Goal: Transaction & Acquisition: Purchase product/service

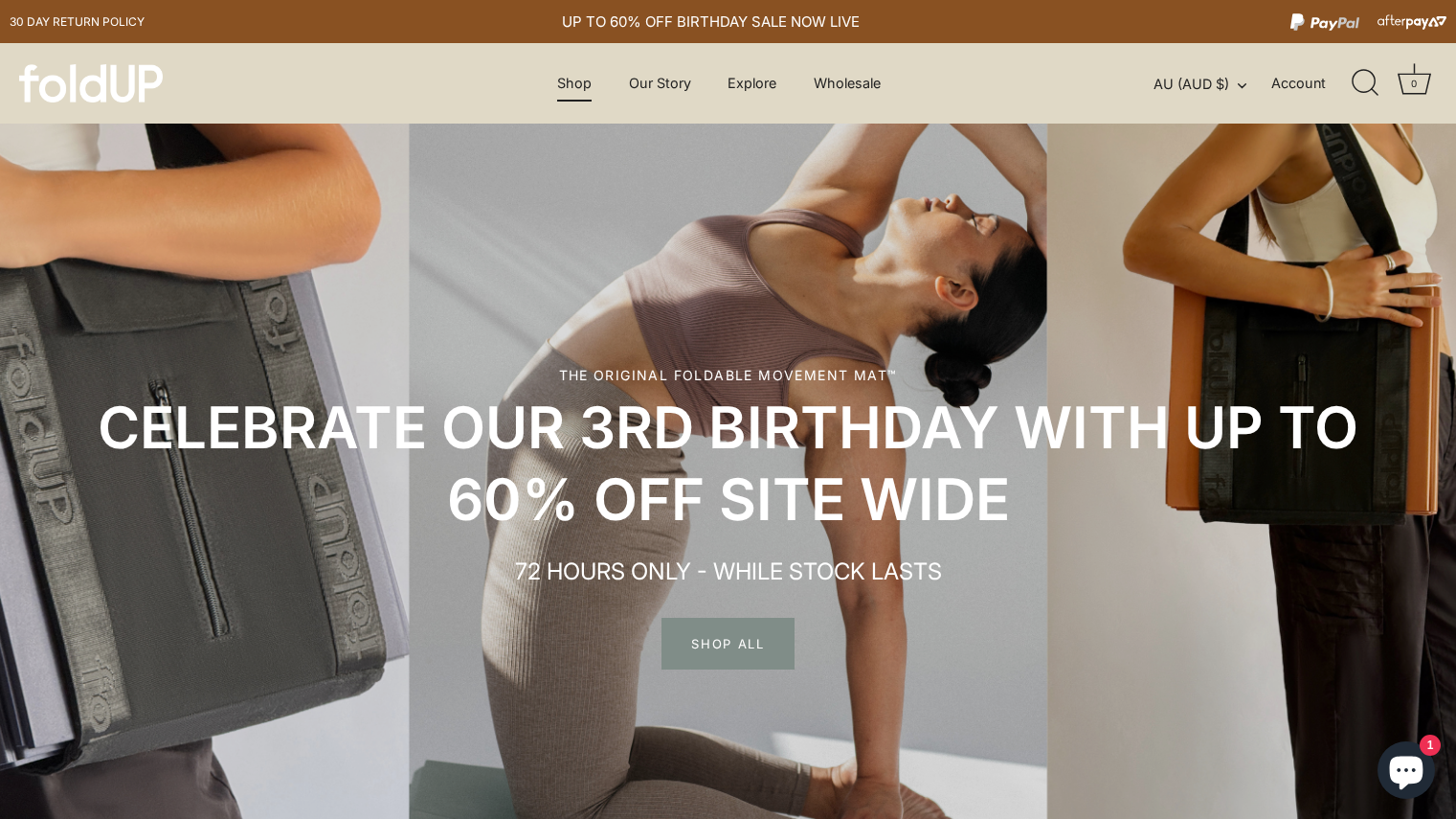
click at [555, 80] on link "Shop" at bounding box center [575, 83] width 68 height 36
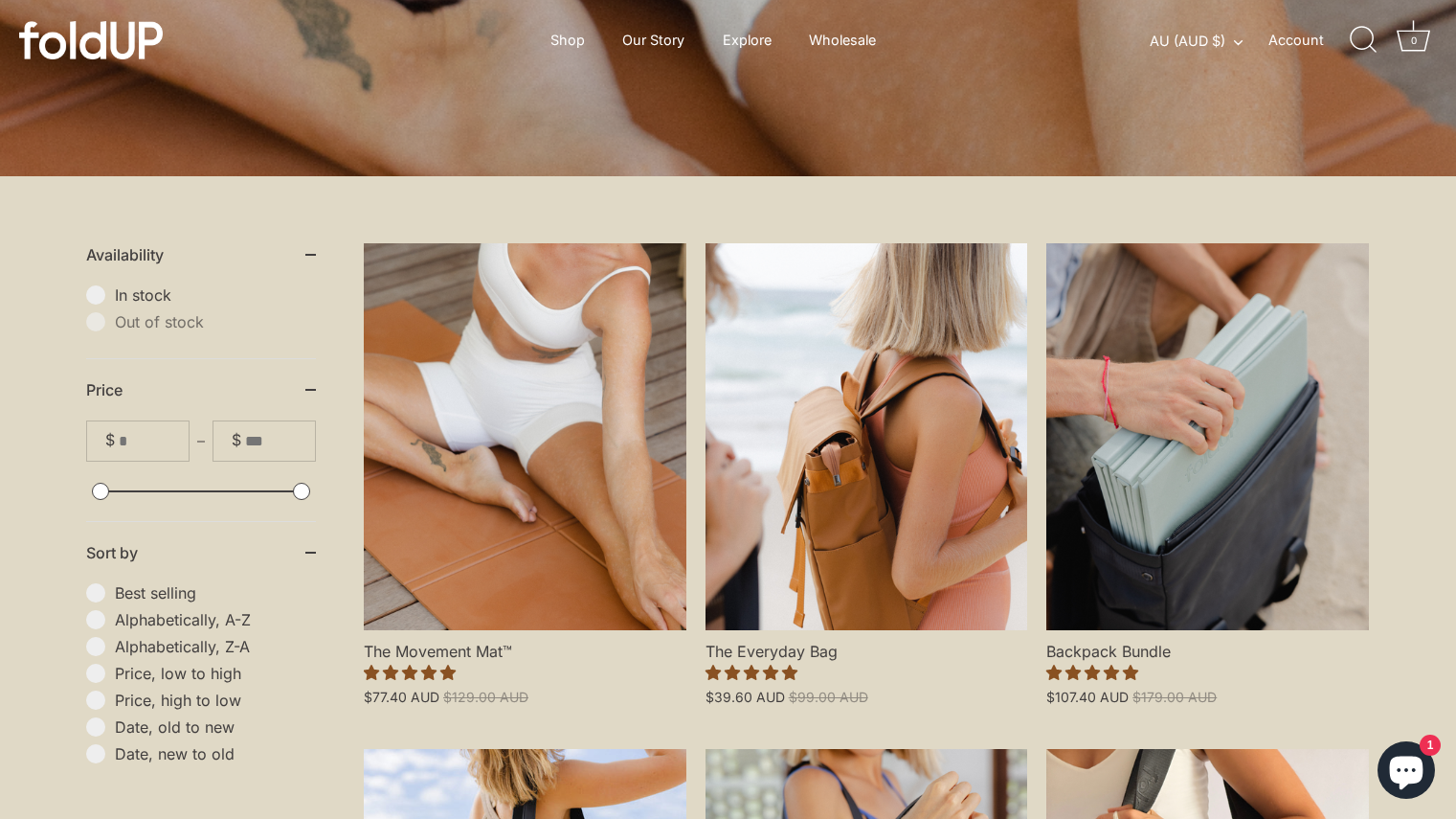
scroll to position [346, 0]
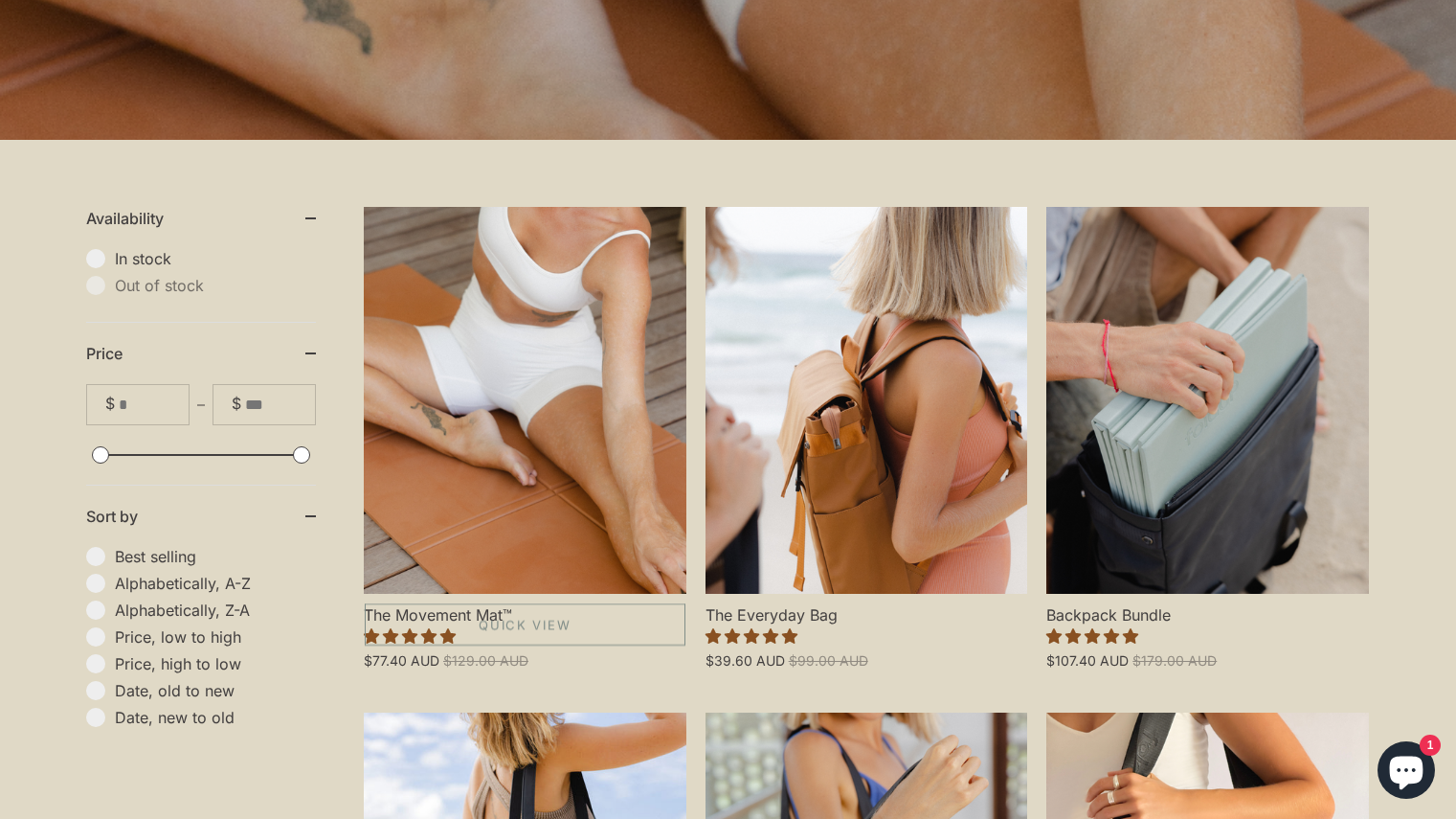
click at [570, 497] on link "The Movement Mat™" at bounding box center [524, 400] width 322 height 386
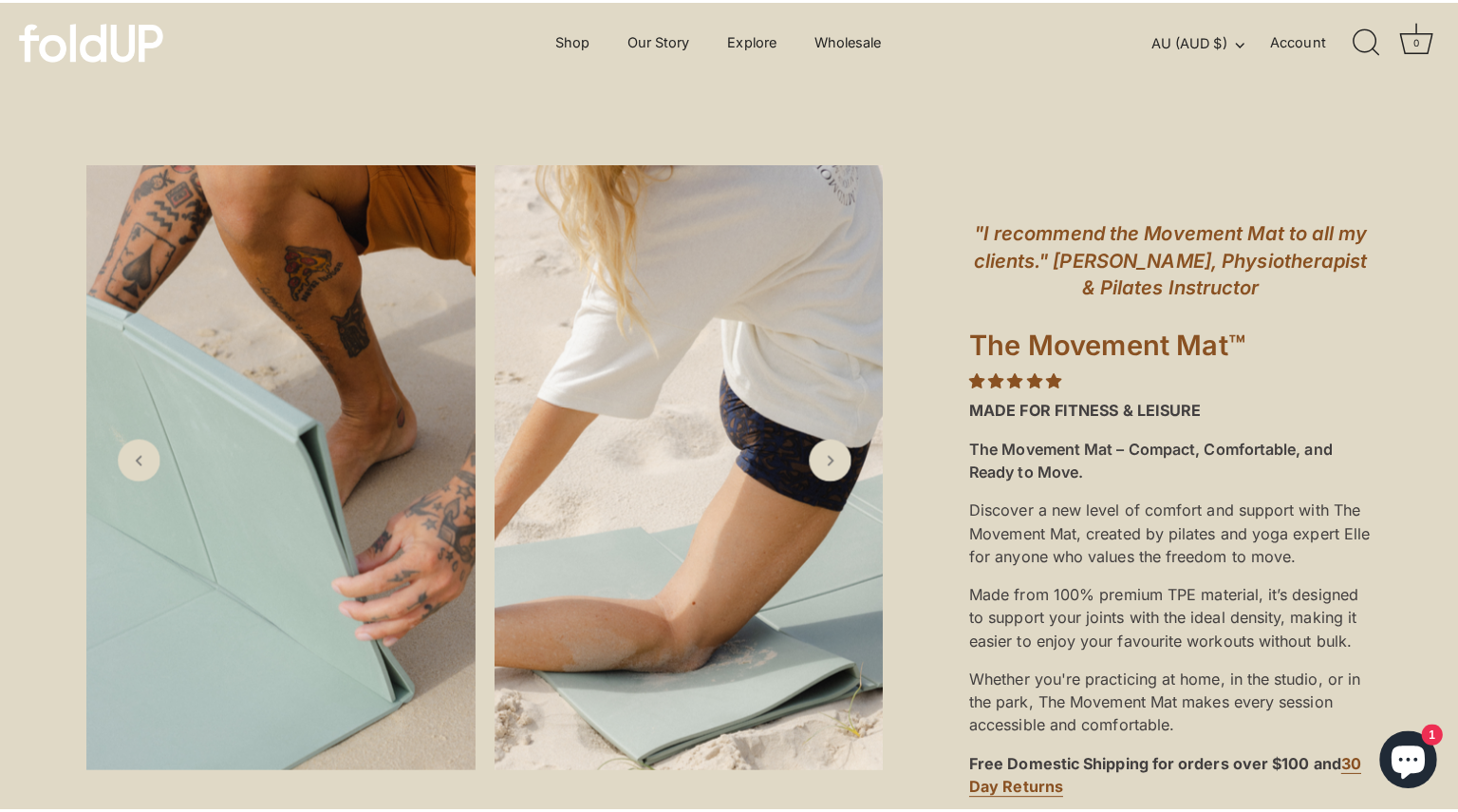
scroll to position [612, 0]
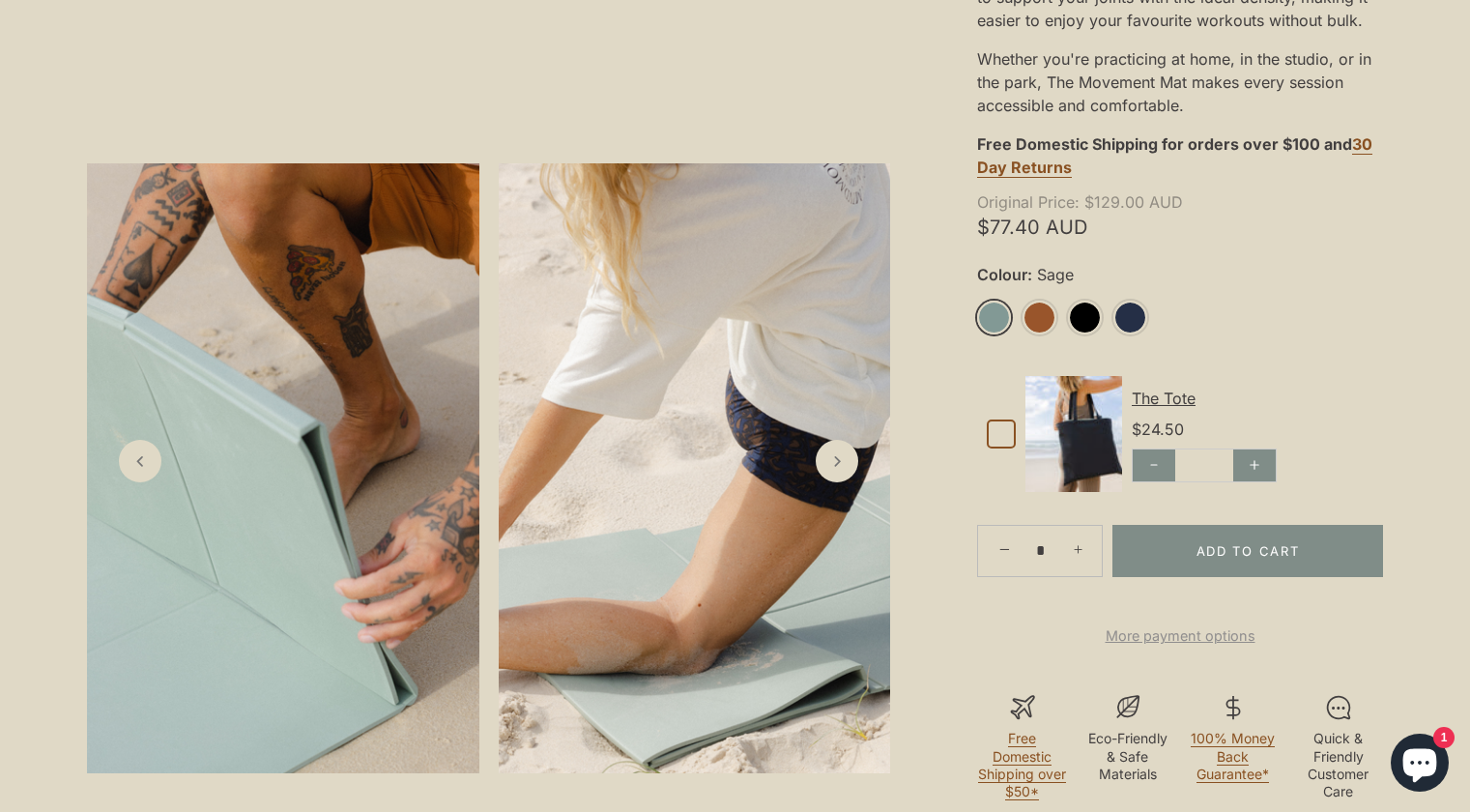
drag, startPoint x: 1484, startPoint y: 44, endPoint x: 1484, endPoint y: 110, distance: 66.0
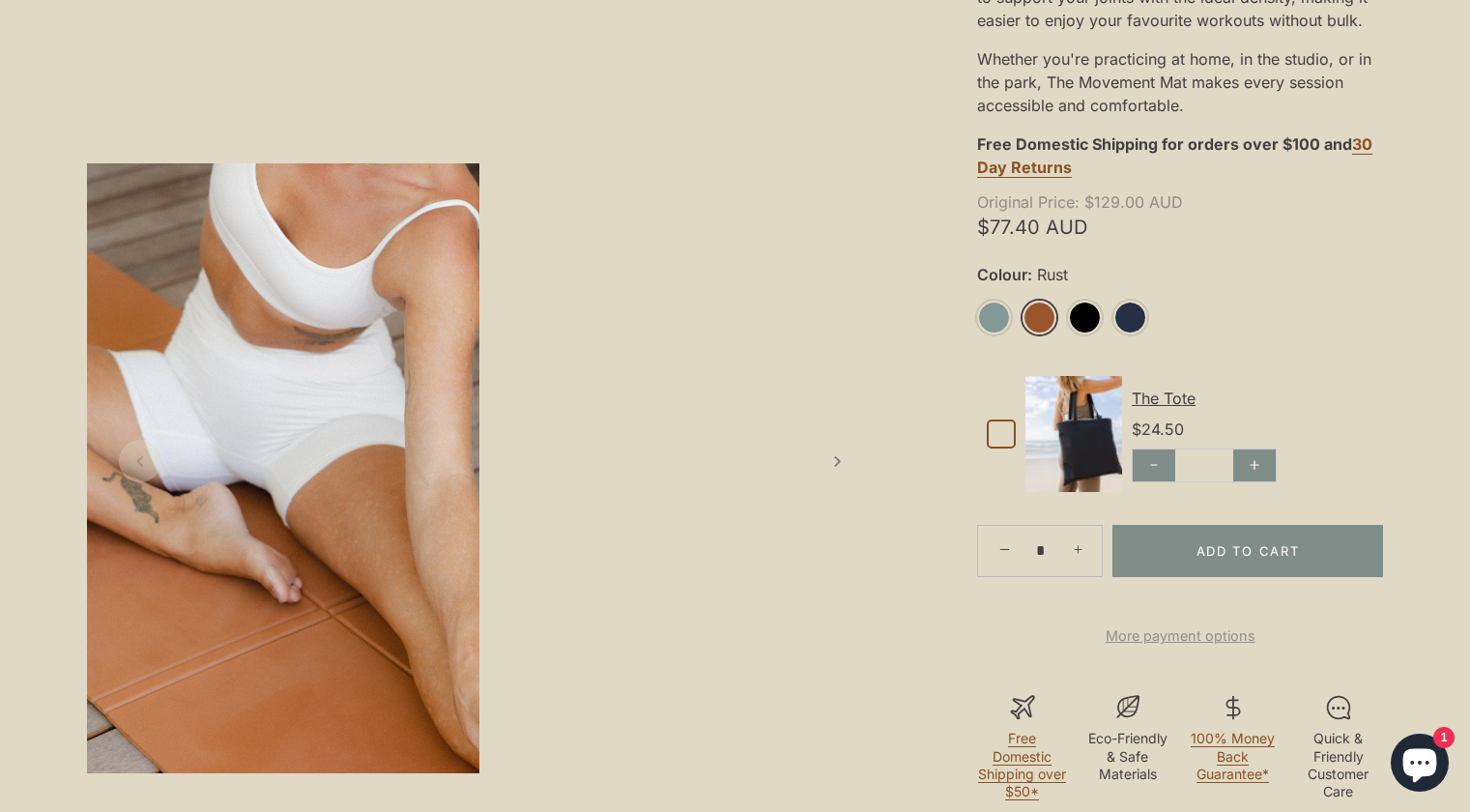
click at [1046, 315] on link "Rust" at bounding box center [1040, 317] width 34 height 34
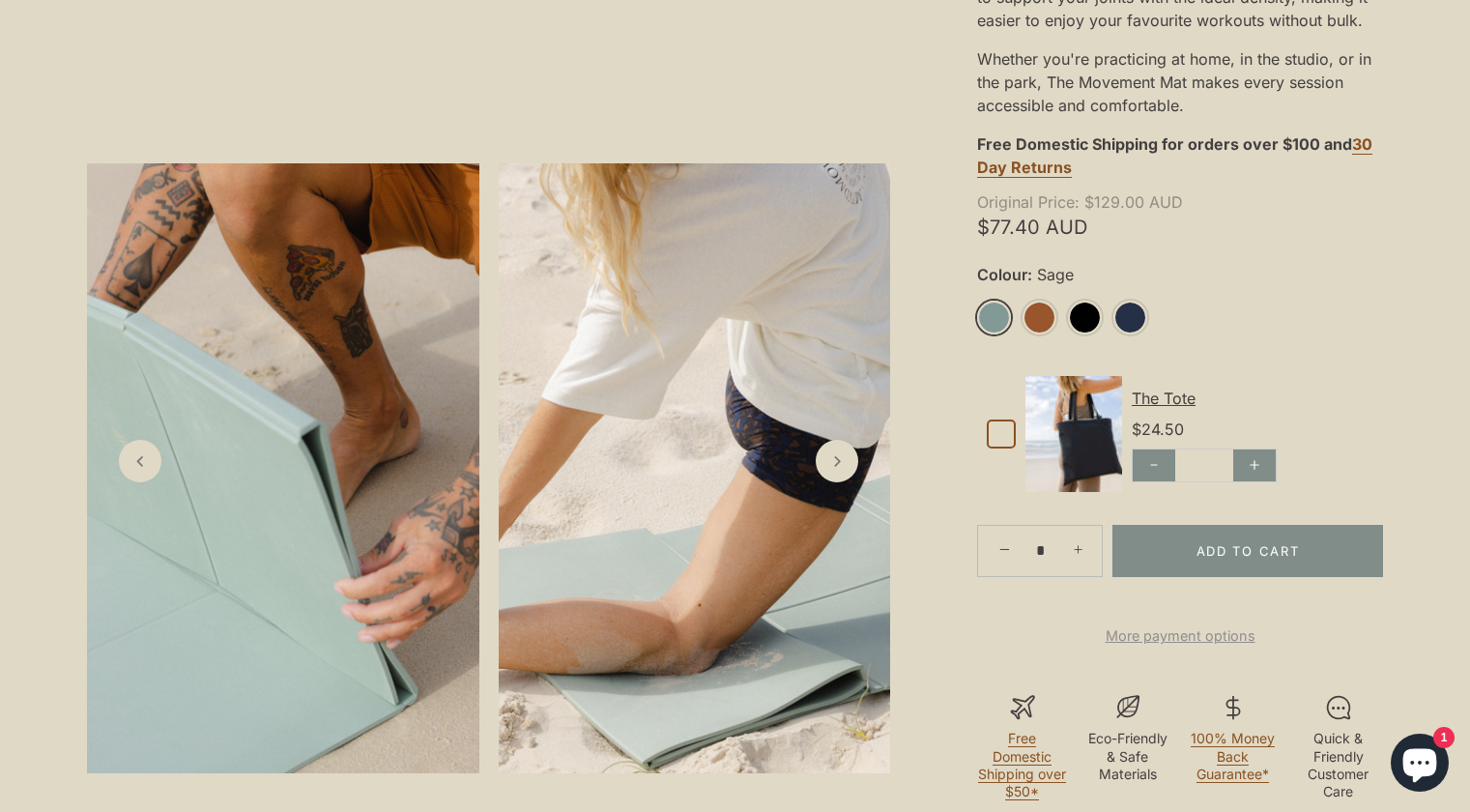
click at [1005, 322] on link "Sage" at bounding box center [994, 317] width 34 height 34
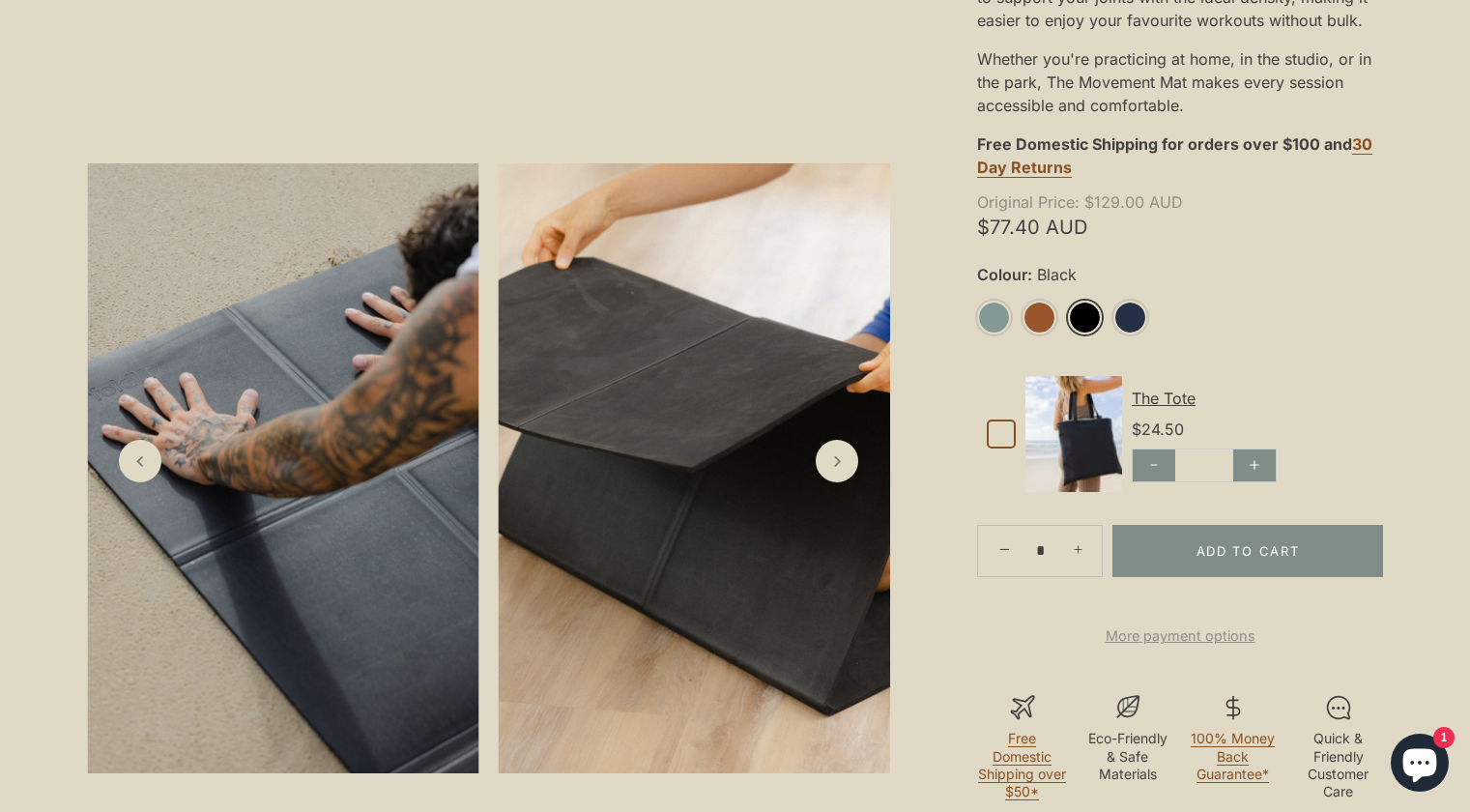
click at [1090, 322] on link "Black" at bounding box center [1085, 317] width 34 height 34
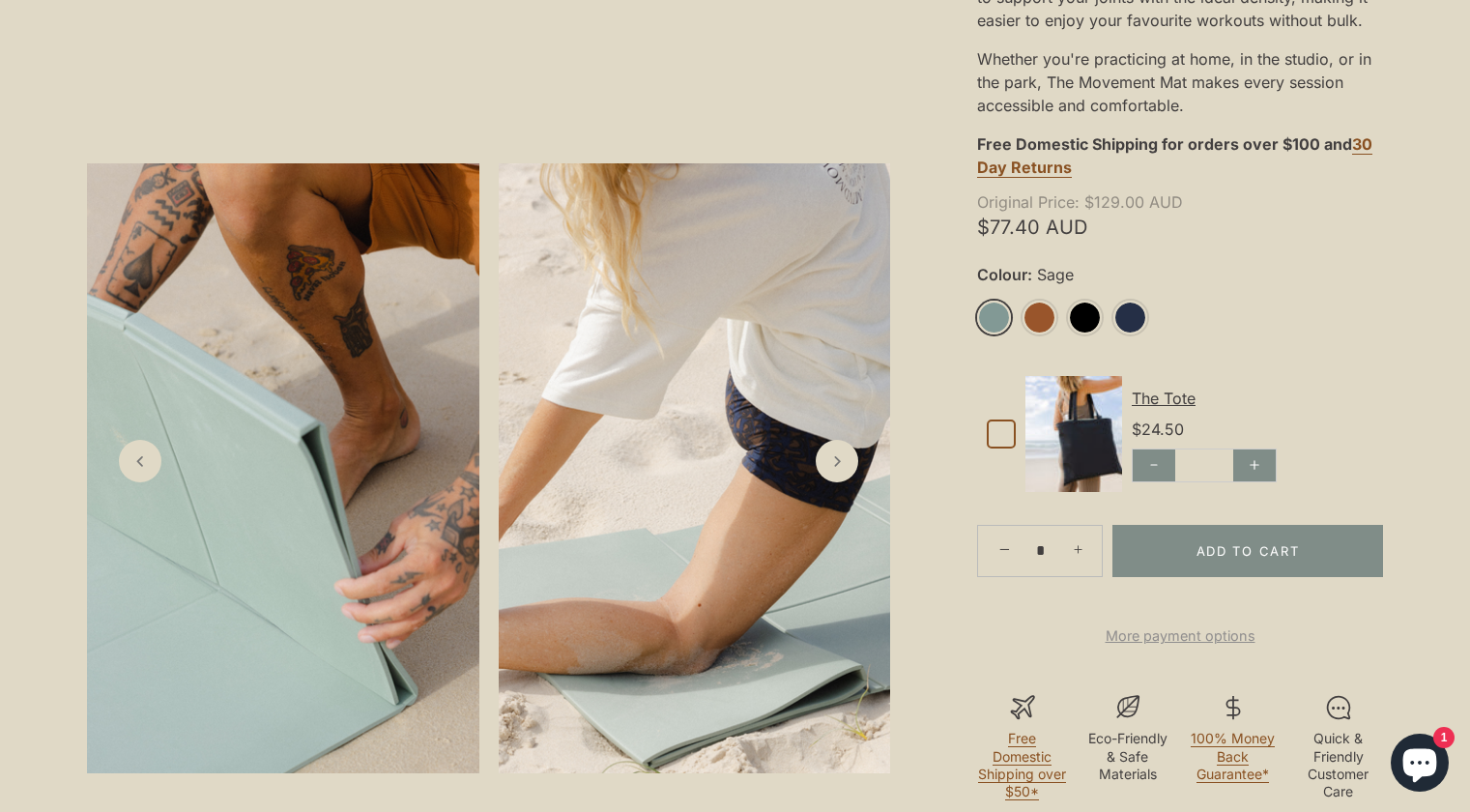
click at [997, 321] on link "Sage" at bounding box center [994, 317] width 34 height 34
click at [818, 471] on link "Next slide" at bounding box center [838, 461] width 46 height 46
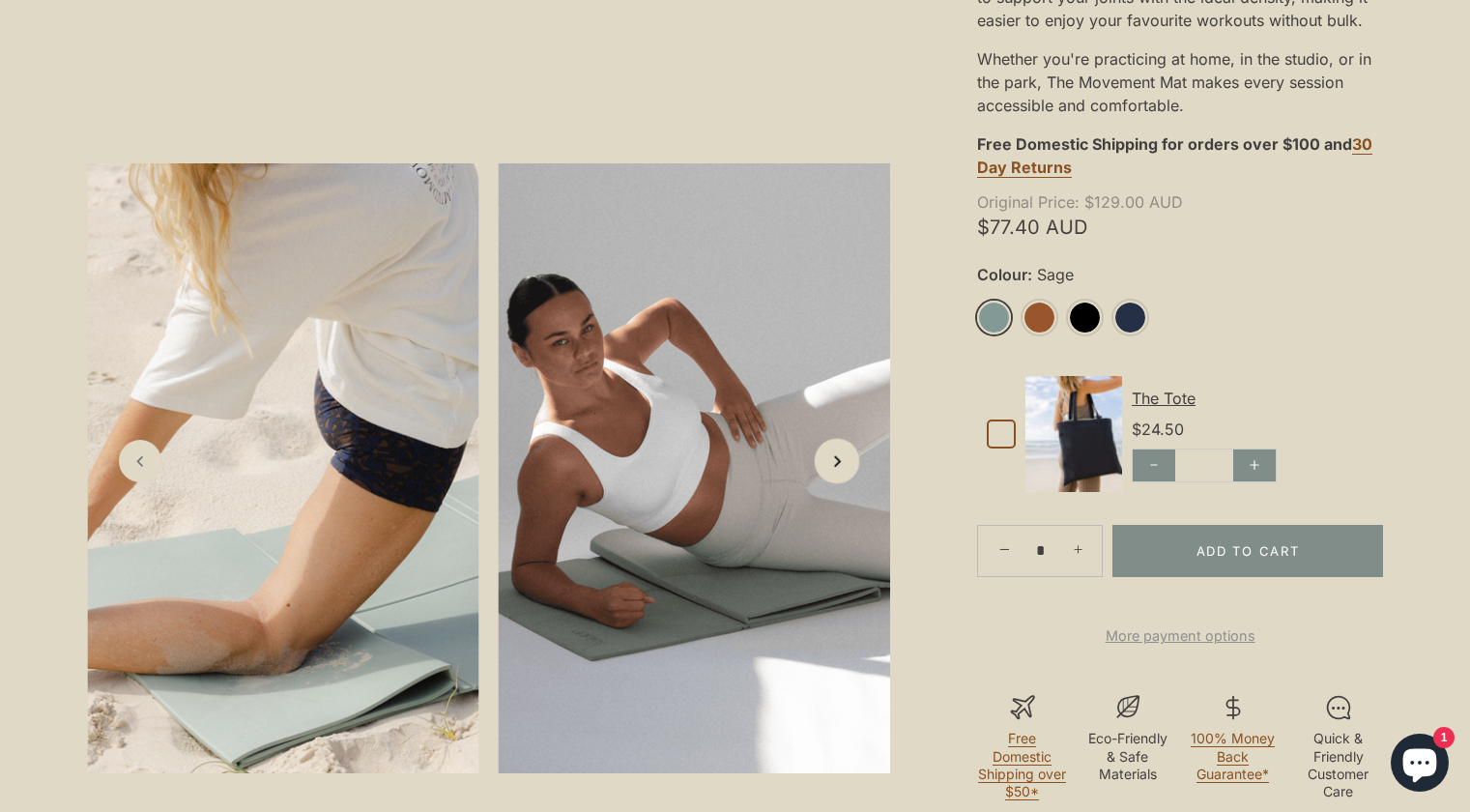
click at [818, 471] on link "Next slide" at bounding box center [838, 461] width 46 height 46
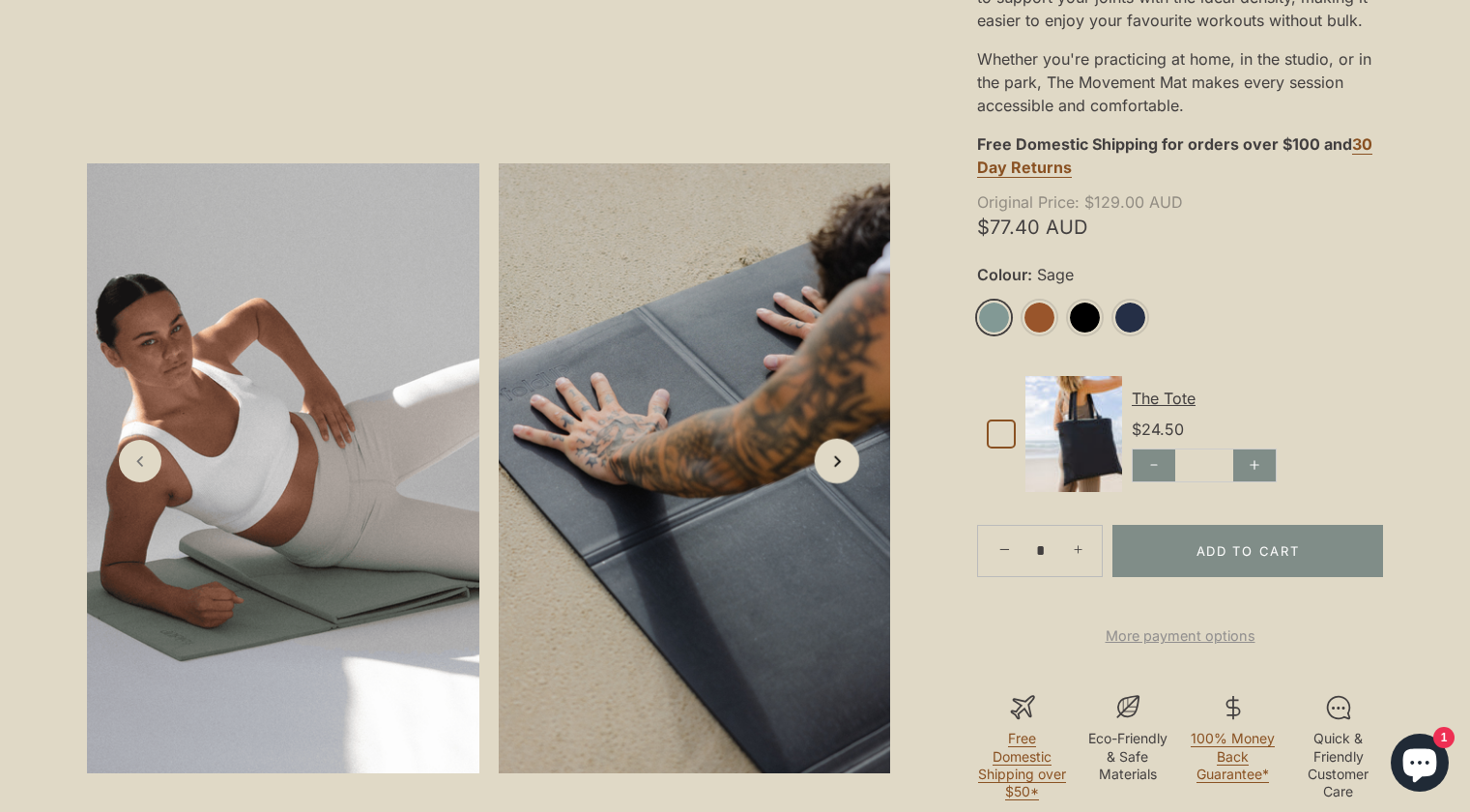
click at [818, 471] on link "Next slide" at bounding box center [838, 461] width 46 height 46
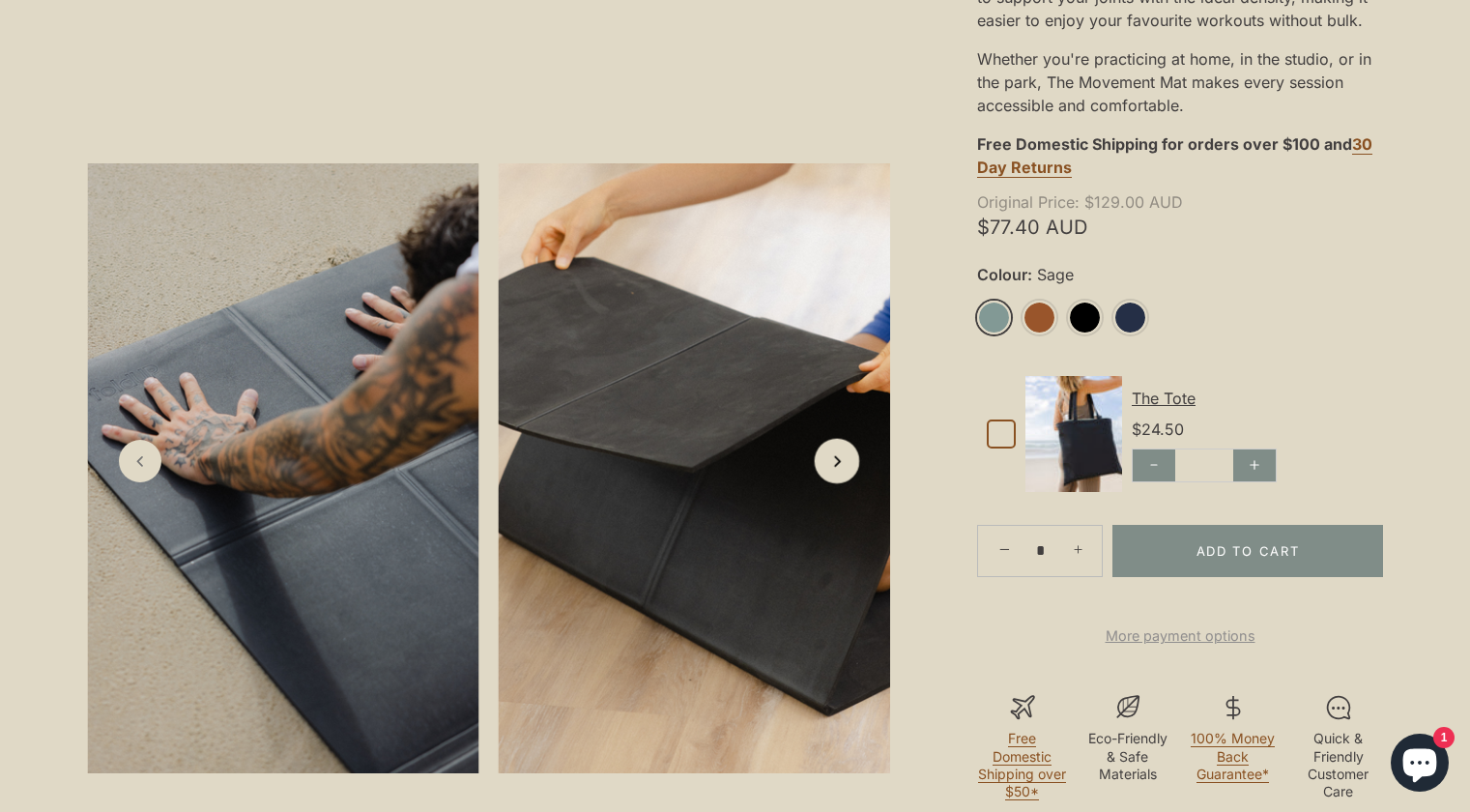
click at [818, 471] on link "Next slide" at bounding box center [838, 461] width 46 height 46
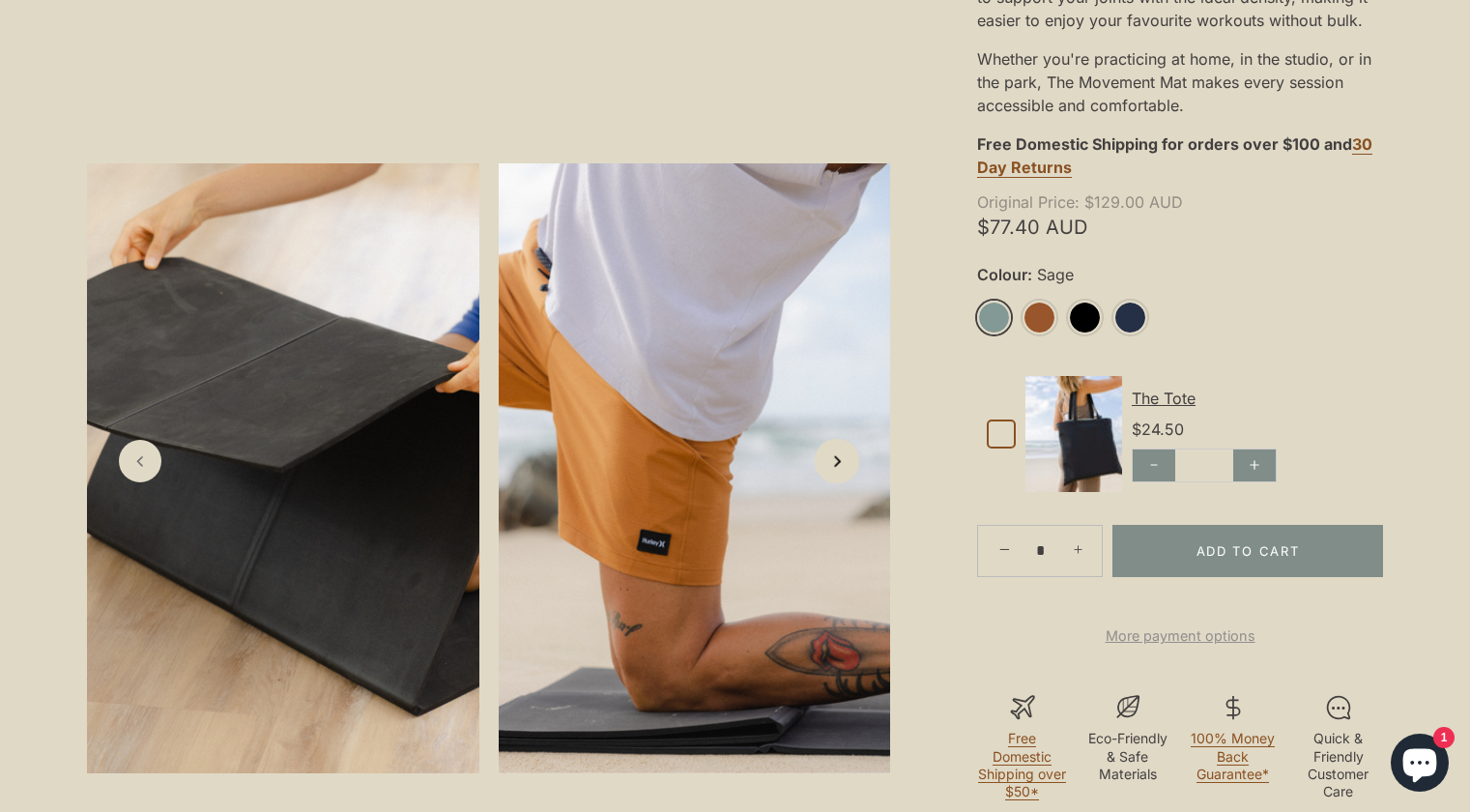
click at [818, 471] on link "Next slide" at bounding box center [838, 461] width 46 height 46
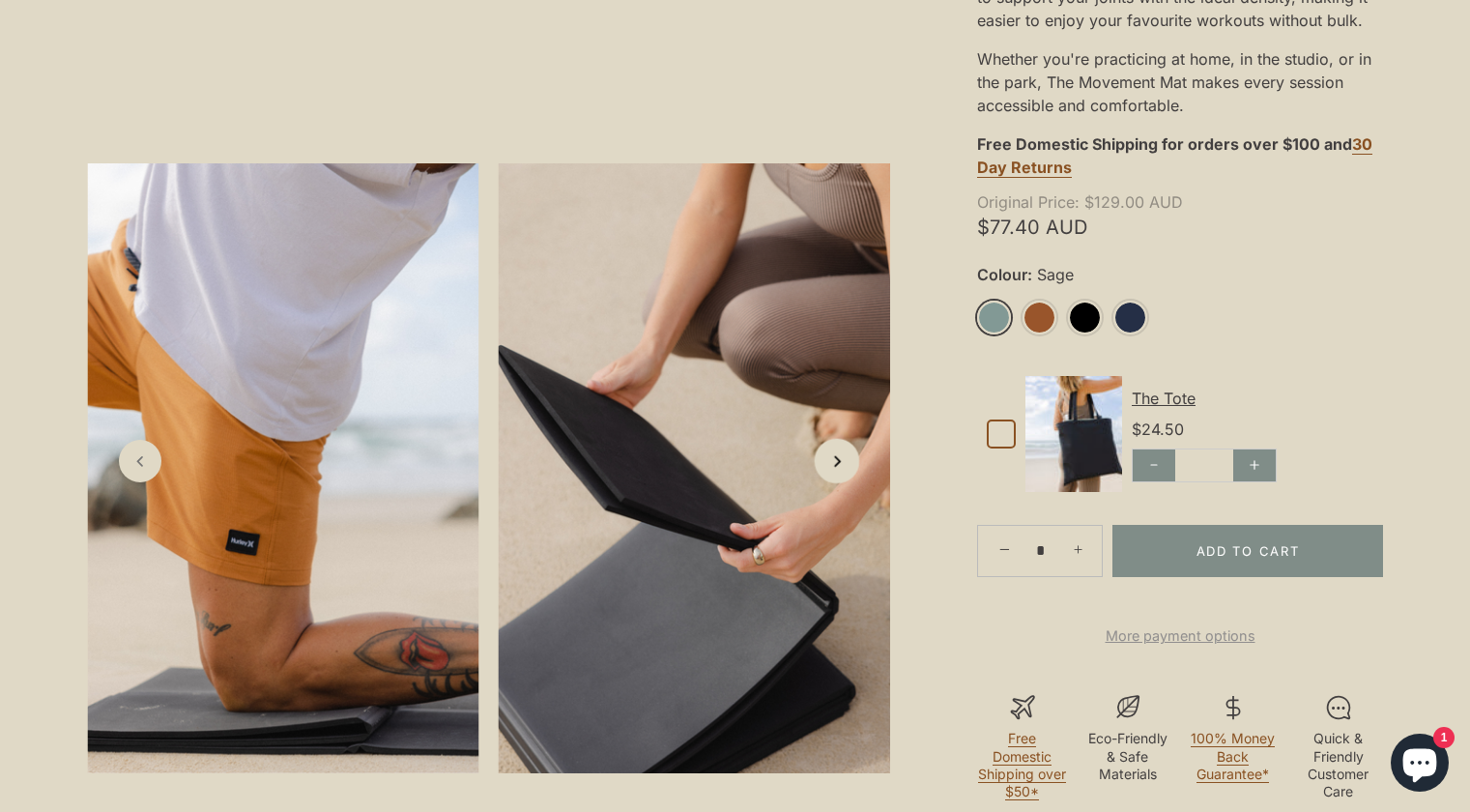
click at [818, 471] on link "Next slide" at bounding box center [838, 461] width 46 height 46
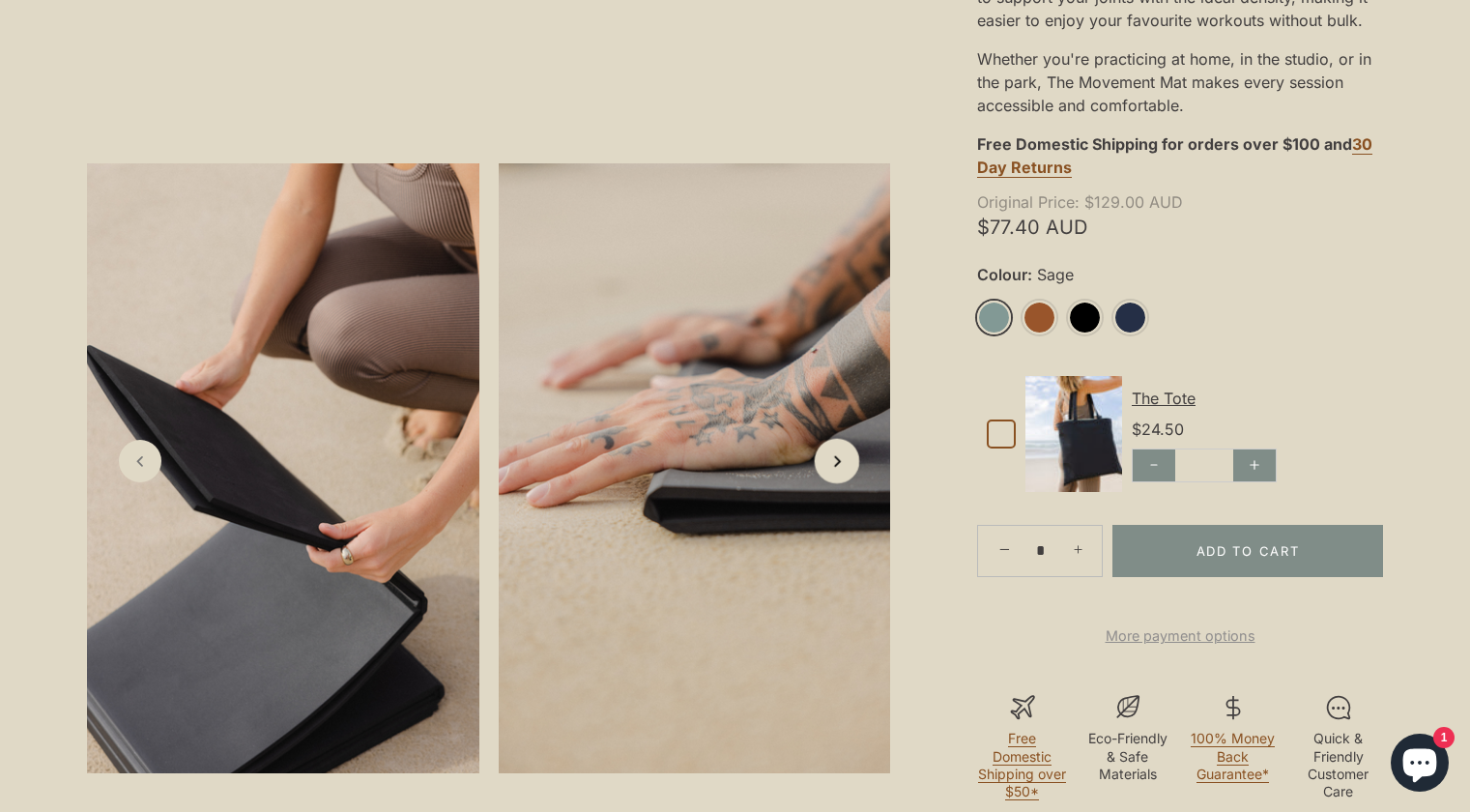
click at [818, 471] on link "Next slide" at bounding box center [838, 461] width 46 height 46
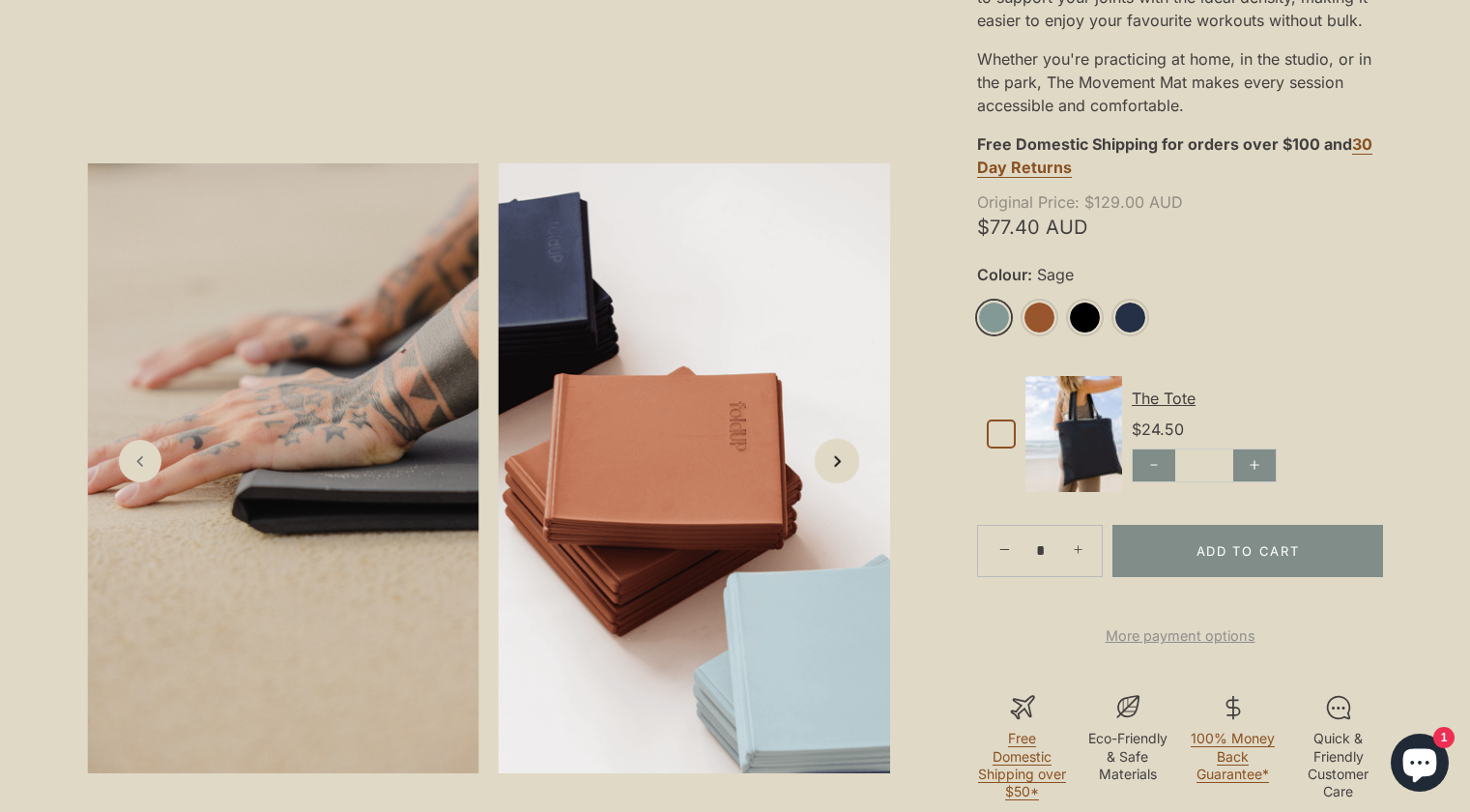
click at [818, 471] on link "Next slide" at bounding box center [838, 461] width 46 height 46
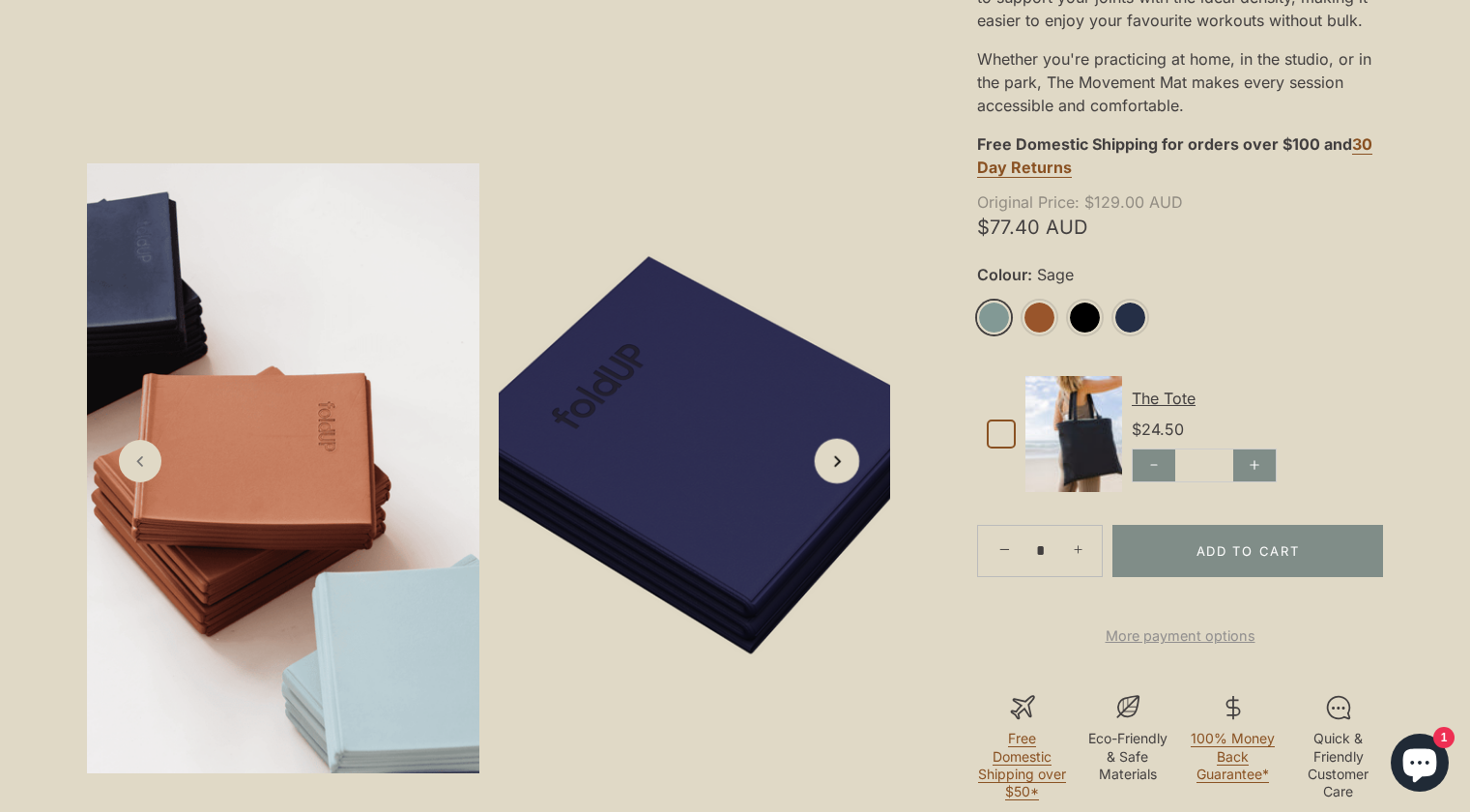
click at [818, 471] on link "Next slide" at bounding box center [838, 461] width 46 height 46
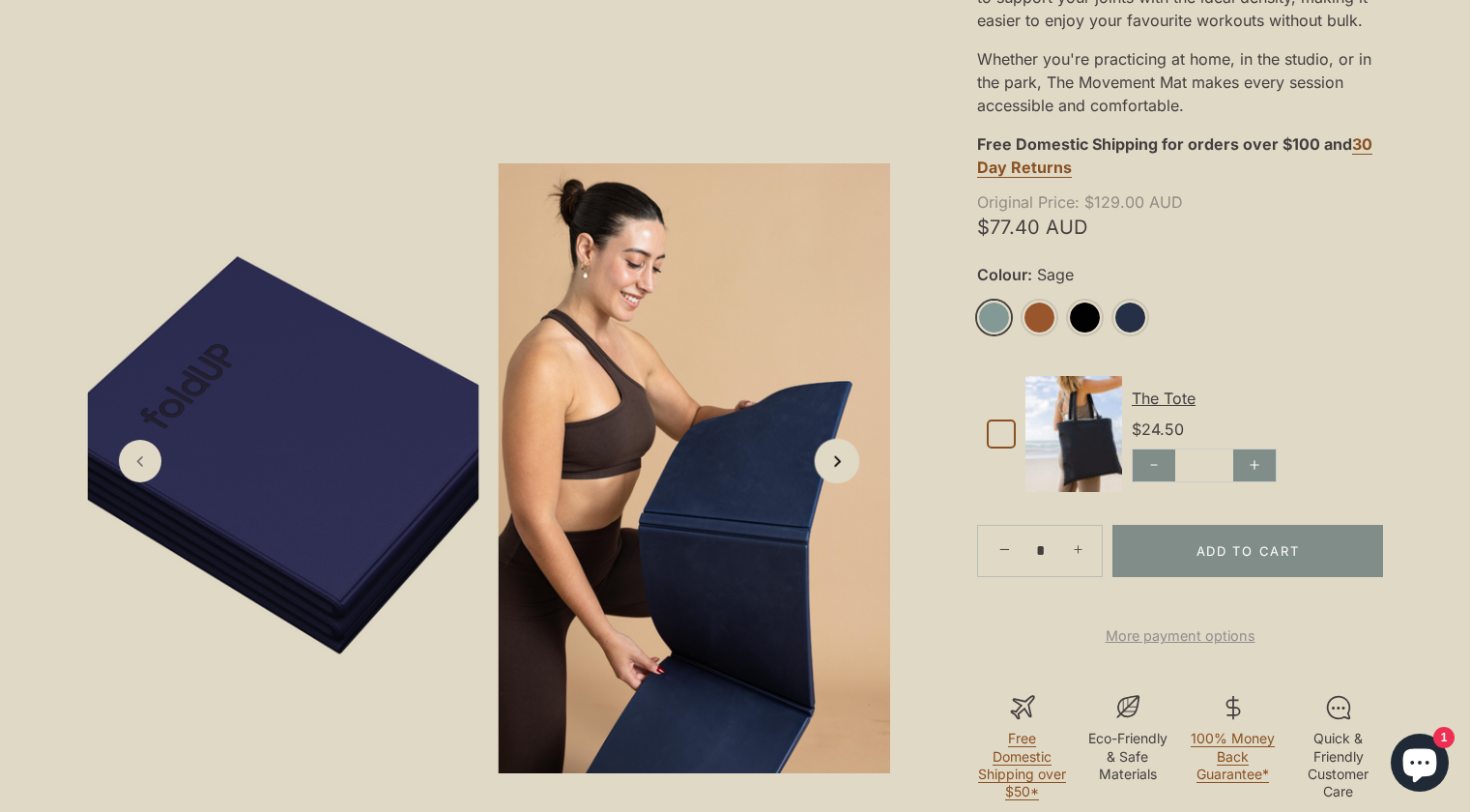
click at [818, 471] on link "Next slide" at bounding box center [838, 461] width 46 height 46
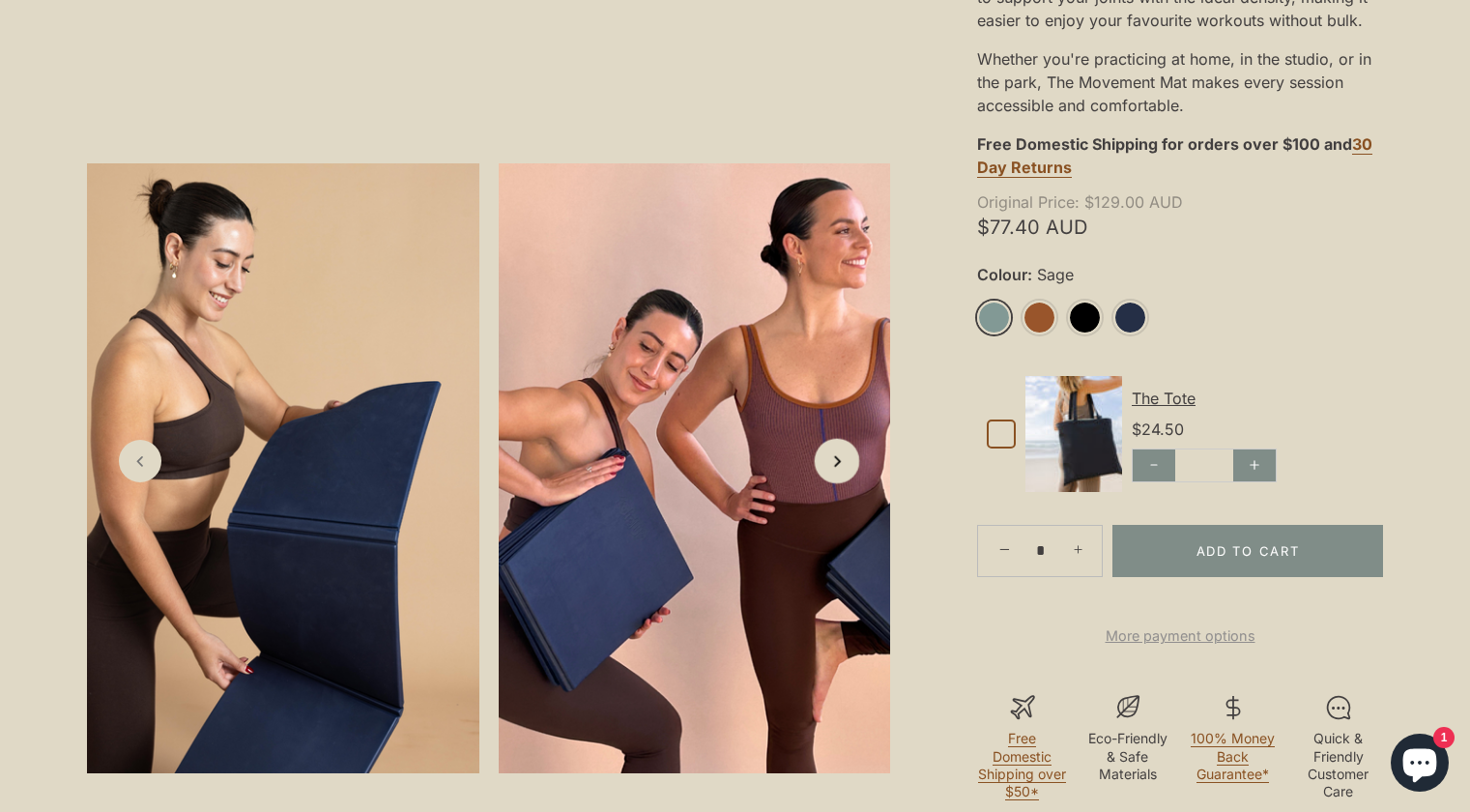
click at [818, 471] on link "Next slide" at bounding box center [838, 461] width 46 height 46
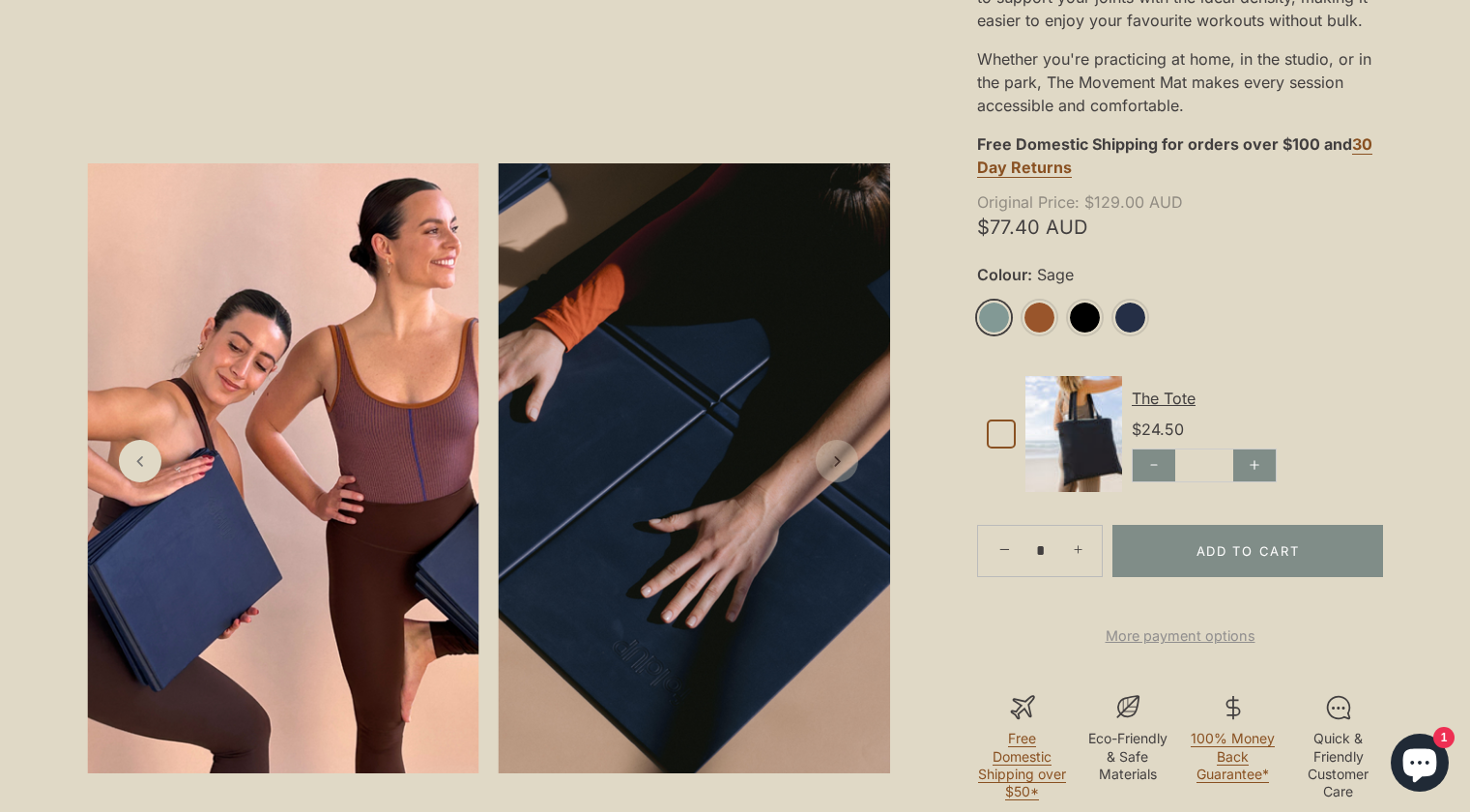
click at [818, 471] on link "Next slide" at bounding box center [837, 461] width 43 height 43
click at [1002, 334] on li "Sage" at bounding box center [1000, 318] width 46 height 36
click at [1001, 332] on link "Sage" at bounding box center [994, 317] width 34 height 34
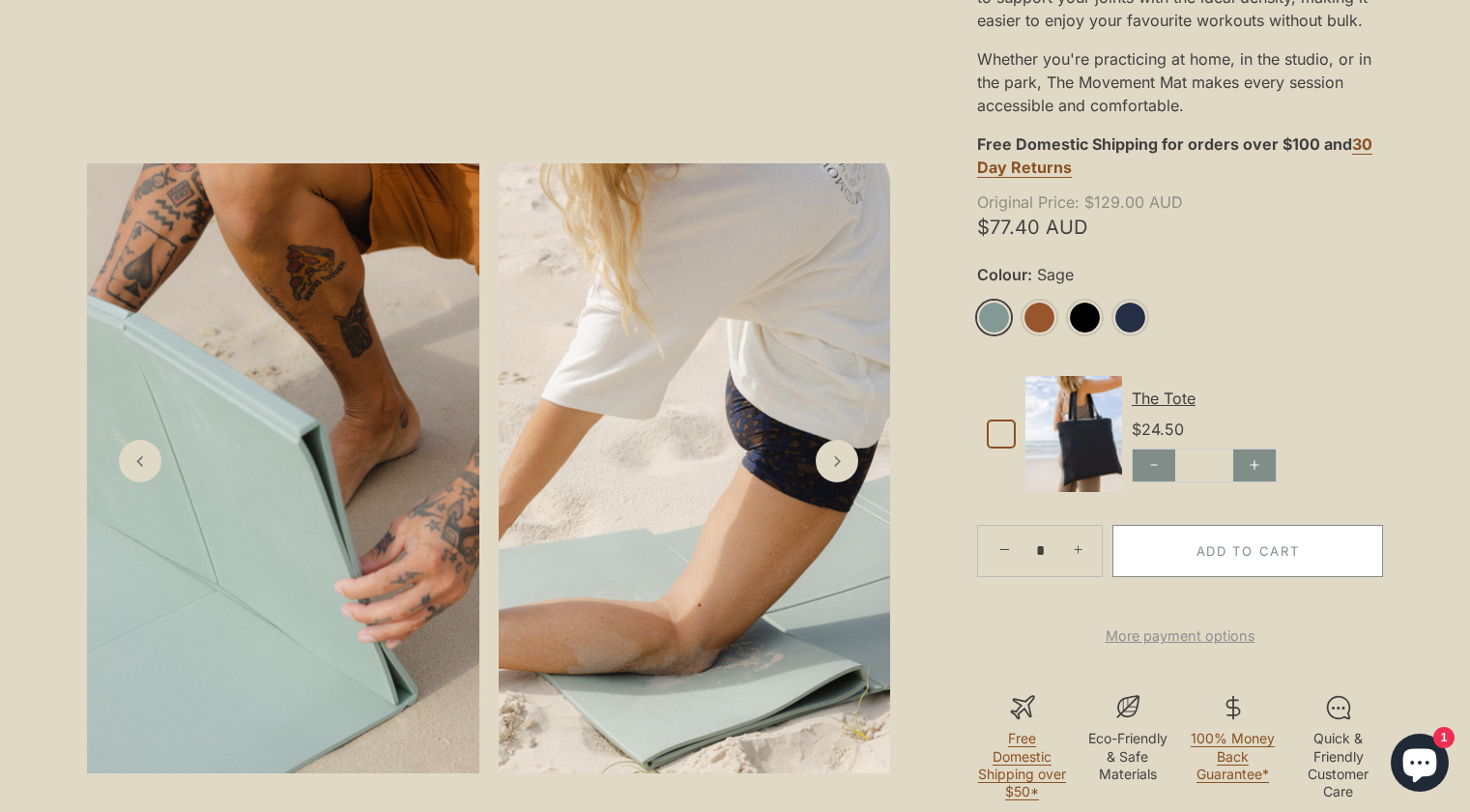
click at [1238, 571] on button "Add to Cart" at bounding box center [1248, 550] width 271 height 52
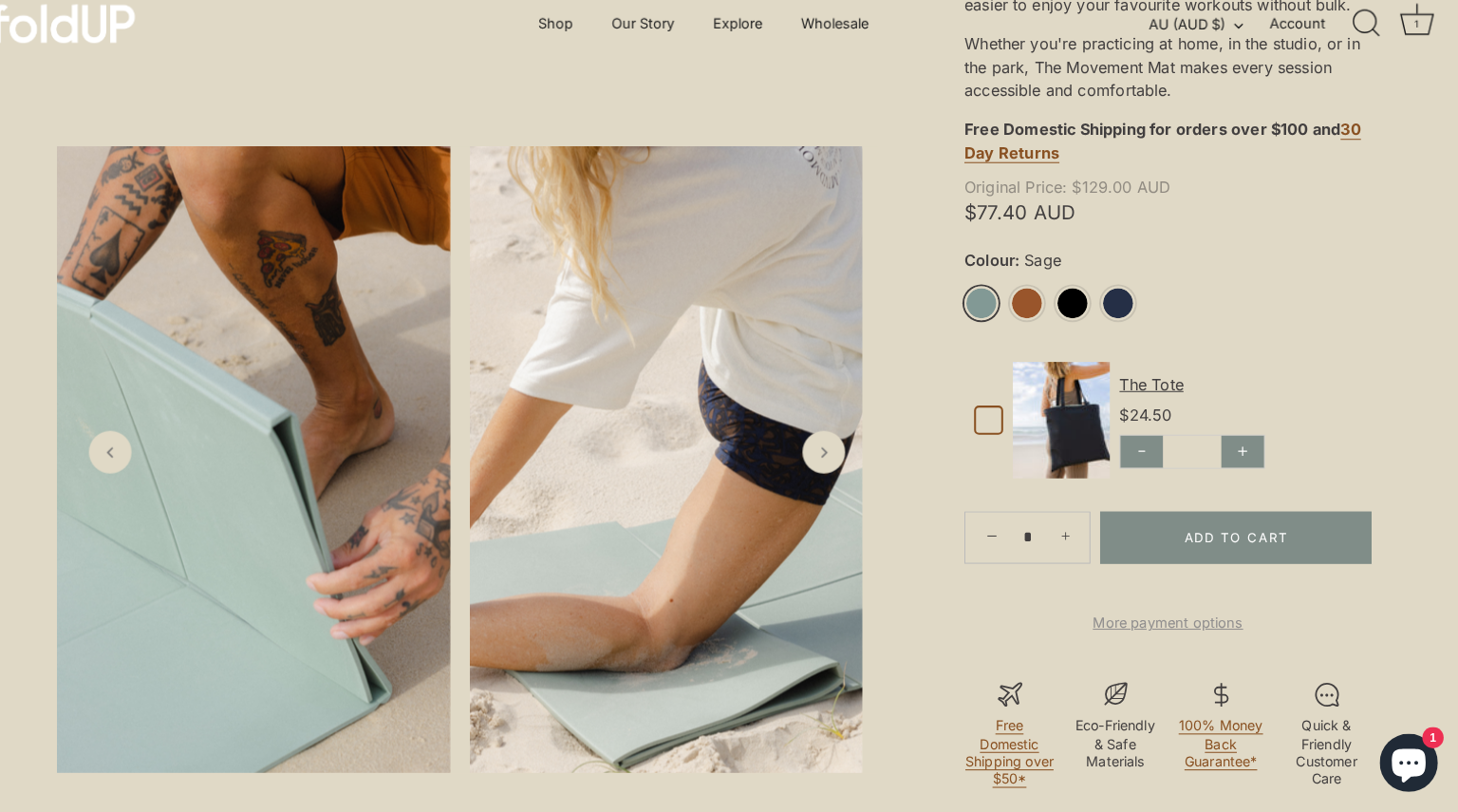
scroll to position [610, 0]
